Goal: Information Seeking & Learning: Learn about a topic

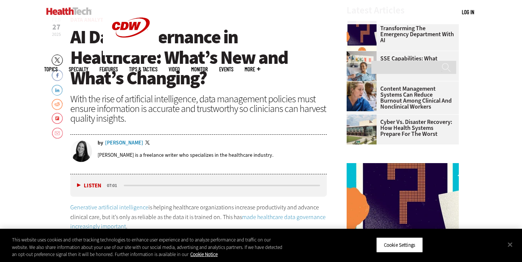
scroll to position [260, 0]
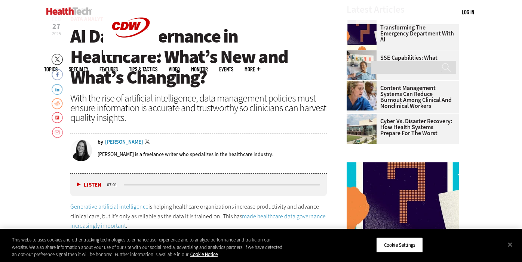
click at [268, 86] on h1 "AI Data Governance in Healthcare: What’s New and What’s Changing?" at bounding box center [198, 57] width 256 height 62
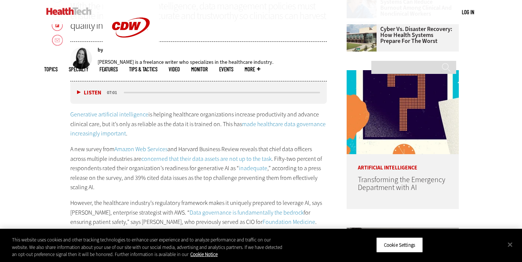
scroll to position [334, 0]
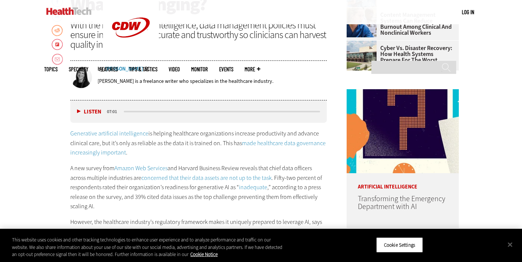
click at [385, 27] on link "Content Management Systems Can Reduce Burnout Among Clinical and Nonclinical Wo…" at bounding box center [400, 24] width 108 height 24
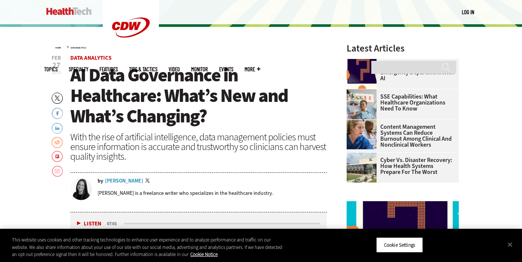
scroll to position [259, 0]
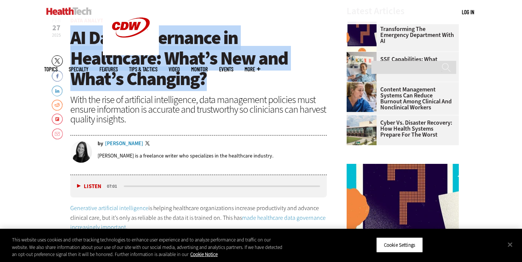
drag, startPoint x: 96, startPoint y: 43, endPoint x: 210, endPoint y: 78, distance: 119.2
click at [210, 78] on h1 "AI Data Governance in Healthcare: What’s New and What’s Changing?" at bounding box center [198, 59] width 256 height 62
copy span "AI Data Governance in Healthcare: What’s New and What’s Changing?"
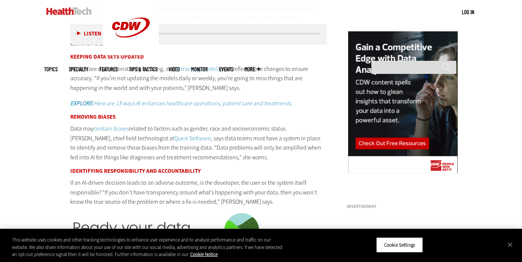
scroll to position [716, 0]
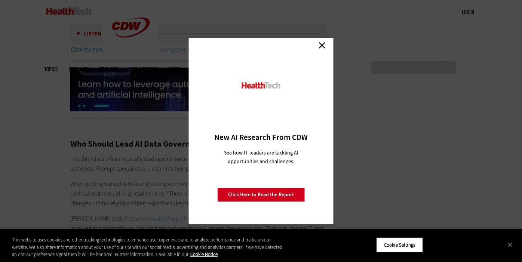
scroll to position [1408, 0]
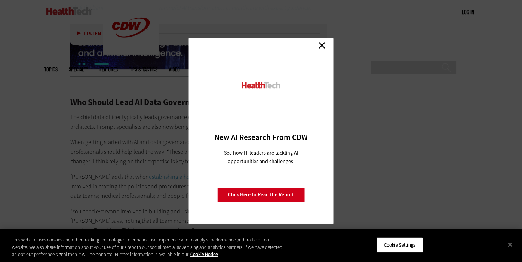
click at [321, 47] on link "Close" at bounding box center [321, 45] width 11 height 11
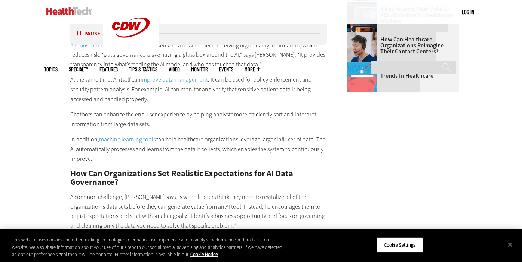
scroll to position [1106, 0]
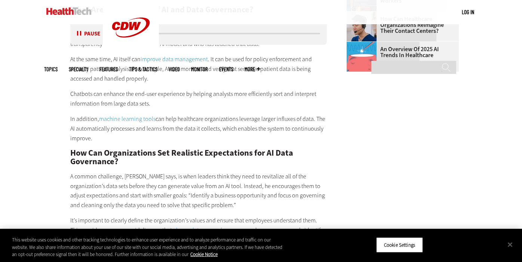
drag, startPoint x: 338, startPoint y: 158, endPoint x: 346, endPoint y: 172, distance: 16.0
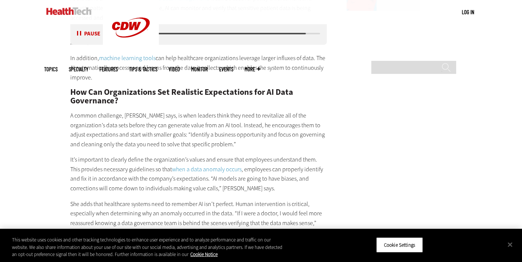
scroll to position [1169, 0]
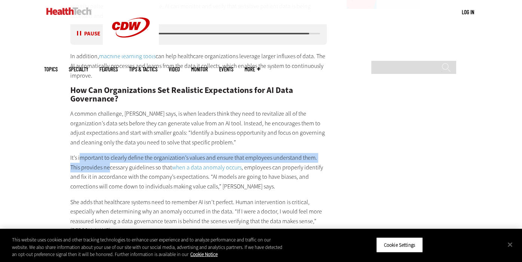
drag, startPoint x: 82, startPoint y: 159, endPoint x: 98, endPoint y: 168, distance: 18.2
click at [98, 168] on p "It’s important to clearly define the organization’s values and ensure that empl…" at bounding box center [198, 172] width 256 height 38
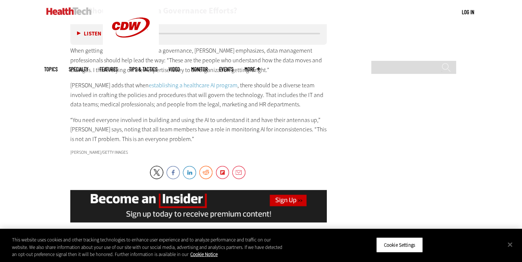
scroll to position [1500, 0]
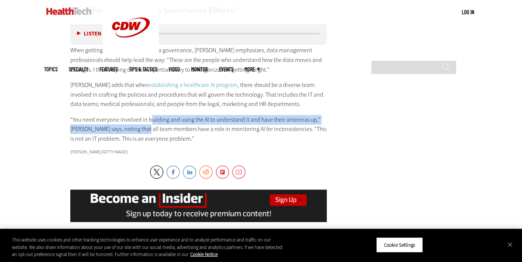
drag, startPoint x: 150, startPoint y: 110, endPoint x: 143, endPoint y: 127, distance: 19.1
click at [143, 127] on div "Who Should Lead AI Data Governance Efforts? The chief data officer typically le…" at bounding box center [198, 67] width 256 height 153
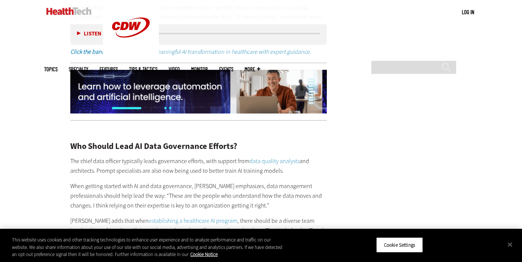
scroll to position [1263, 0]
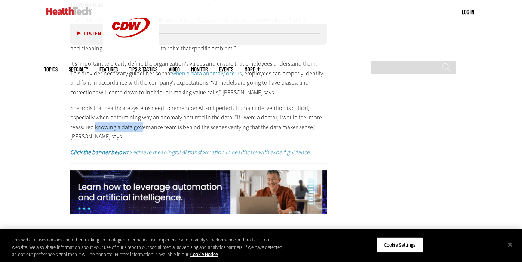
drag, startPoint x: 143, startPoint y: 127, endPoint x: 96, endPoint y: 123, distance: 47.3
click at [96, 123] on p "She adds that healthcare systems need to remember AI isn’t perfect. Human inter…" at bounding box center [198, 123] width 256 height 38
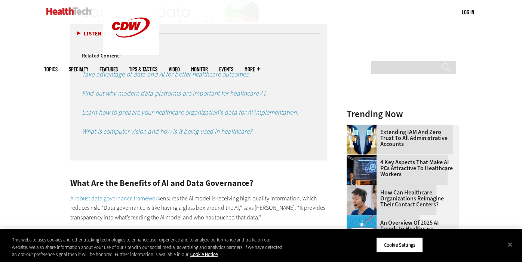
scroll to position [782, 0]
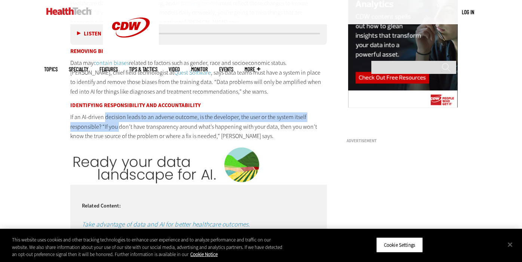
drag, startPoint x: 104, startPoint y: 115, endPoint x: 119, endPoint y: 128, distance: 19.4
click at [119, 128] on p "If an AI-driven decision leads to an adverse outcome, is the developer, the use…" at bounding box center [198, 126] width 256 height 29
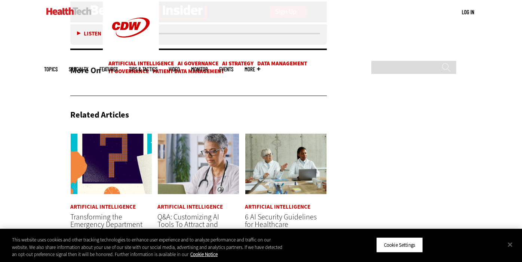
scroll to position [1689, 0]
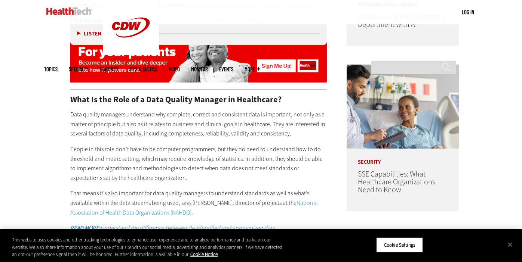
scroll to position [553, 0]
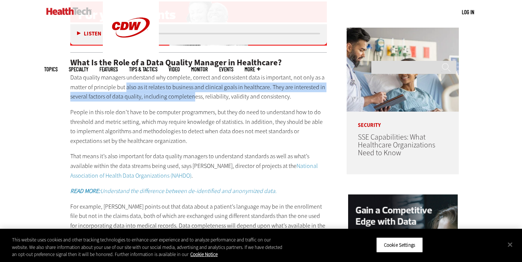
drag, startPoint x: 126, startPoint y: 86, endPoint x: 192, endPoint y: 98, distance: 68.0
click at [192, 98] on p "Data quality managers understand why complete, correct and consistent data is i…" at bounding box center [198, 87] width 256 height 29
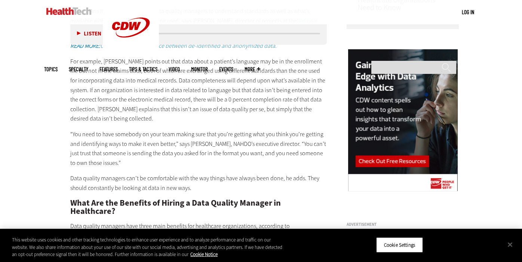
scroll to position [715, 0]
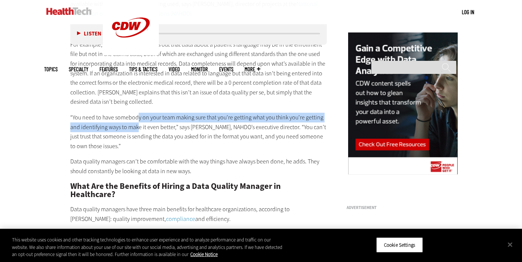
drag, startPoint x: 138, startPoint y: 114, endPoint x: 138, endPoint y: 126, distance: 12.0
click at [138, 126] on p "“You need to have somebody on your team making sure that you’re getting what yo…" at bounding box center [198, 132] width 256 height 38
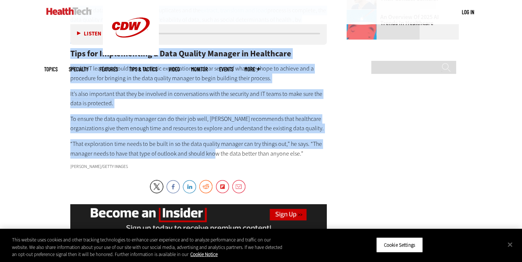
scroll to position [1115, 0]
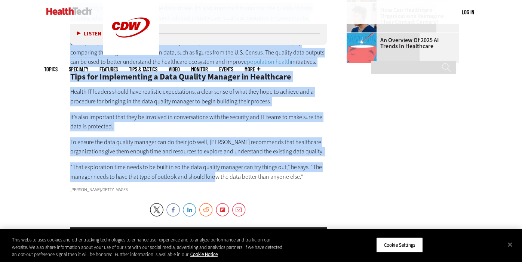
drag, startPoint x: 61, startPoint y: 57, endPoint x: 148, endPoint y: 172, distance: 143.5
copy div "Lore ip dolorsit ametconsecte adipiscin el seddoeiusm te incididun utla et dolo…"
